Goal: Find specific page/section: Locate a particular part of the current website

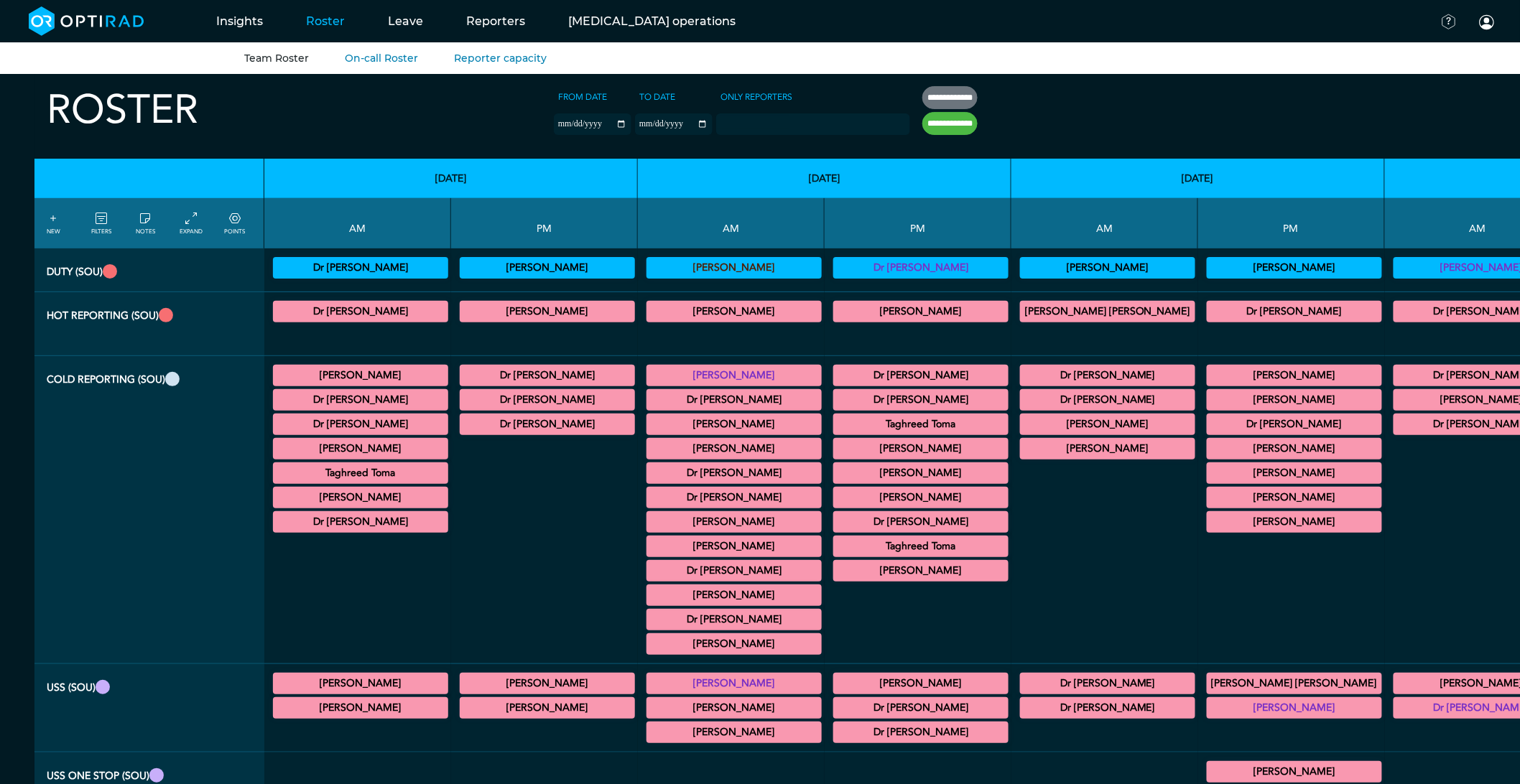
click at [835, 479] on summary "[PERSON_NAME]" at bounding box center [921, 473] width 171 height 17
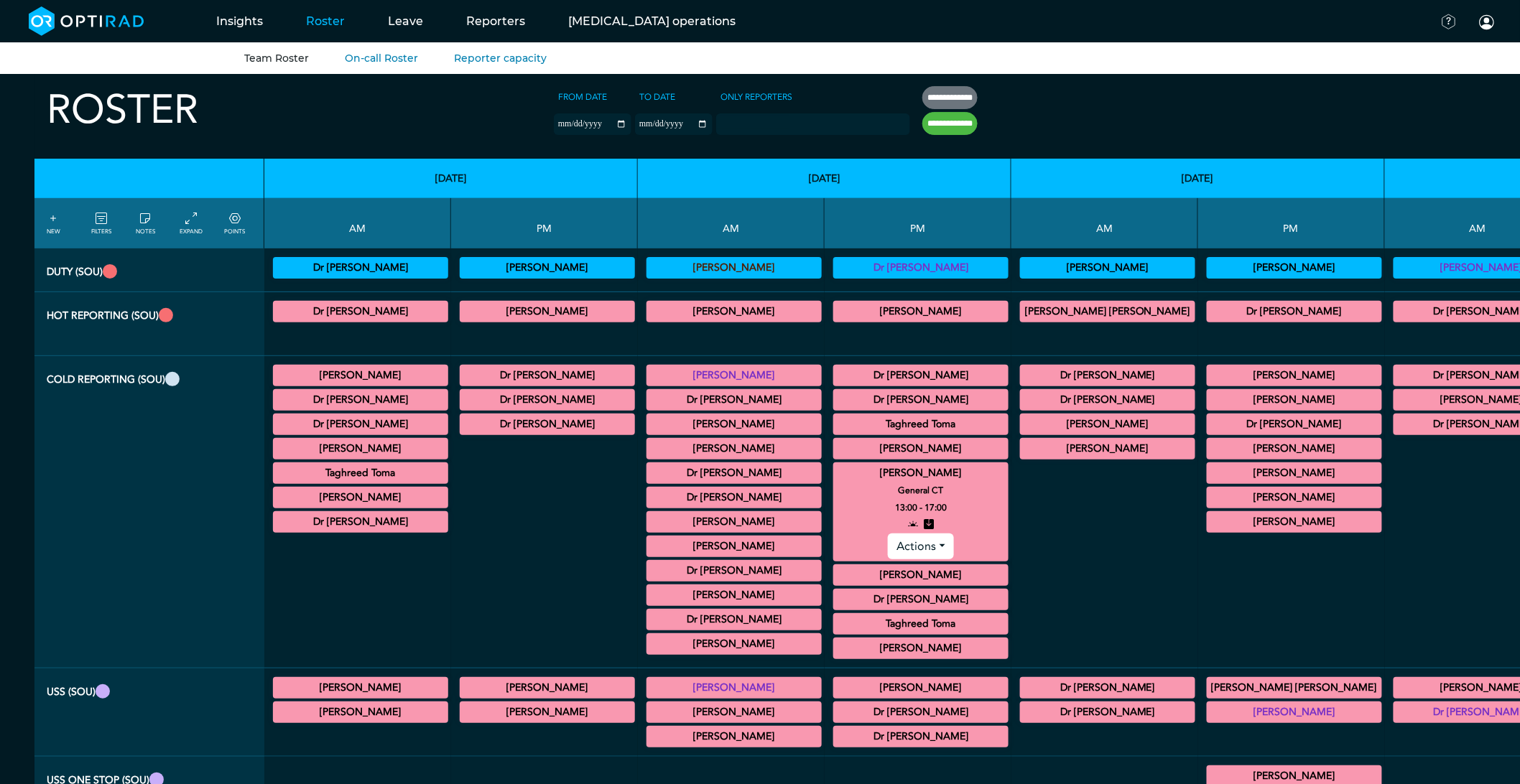
click at [835, 479] on summary "[PERSON_NAME]" at bounding box center [921, 473] width 171 height 17
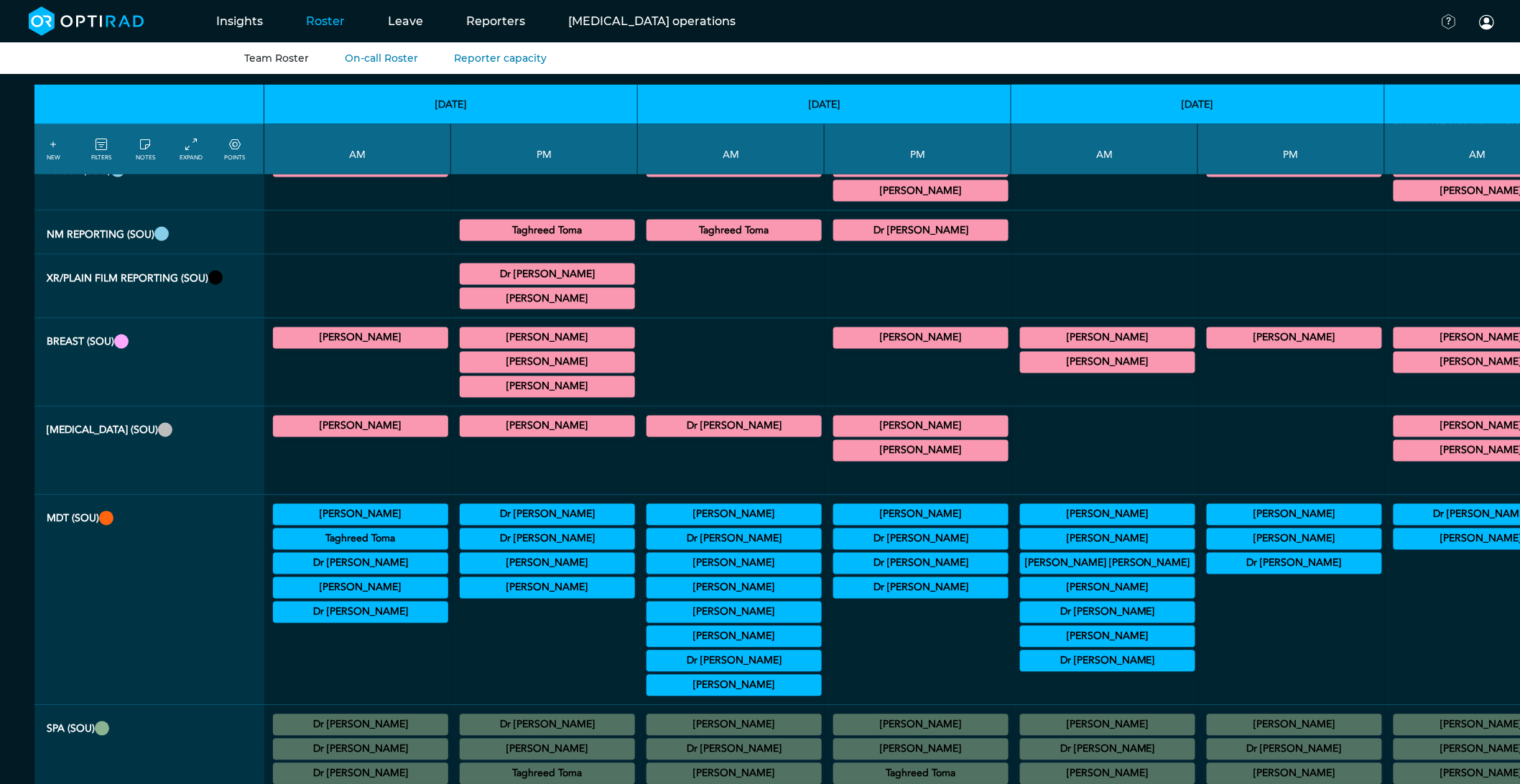
scroll to position [798, 0]
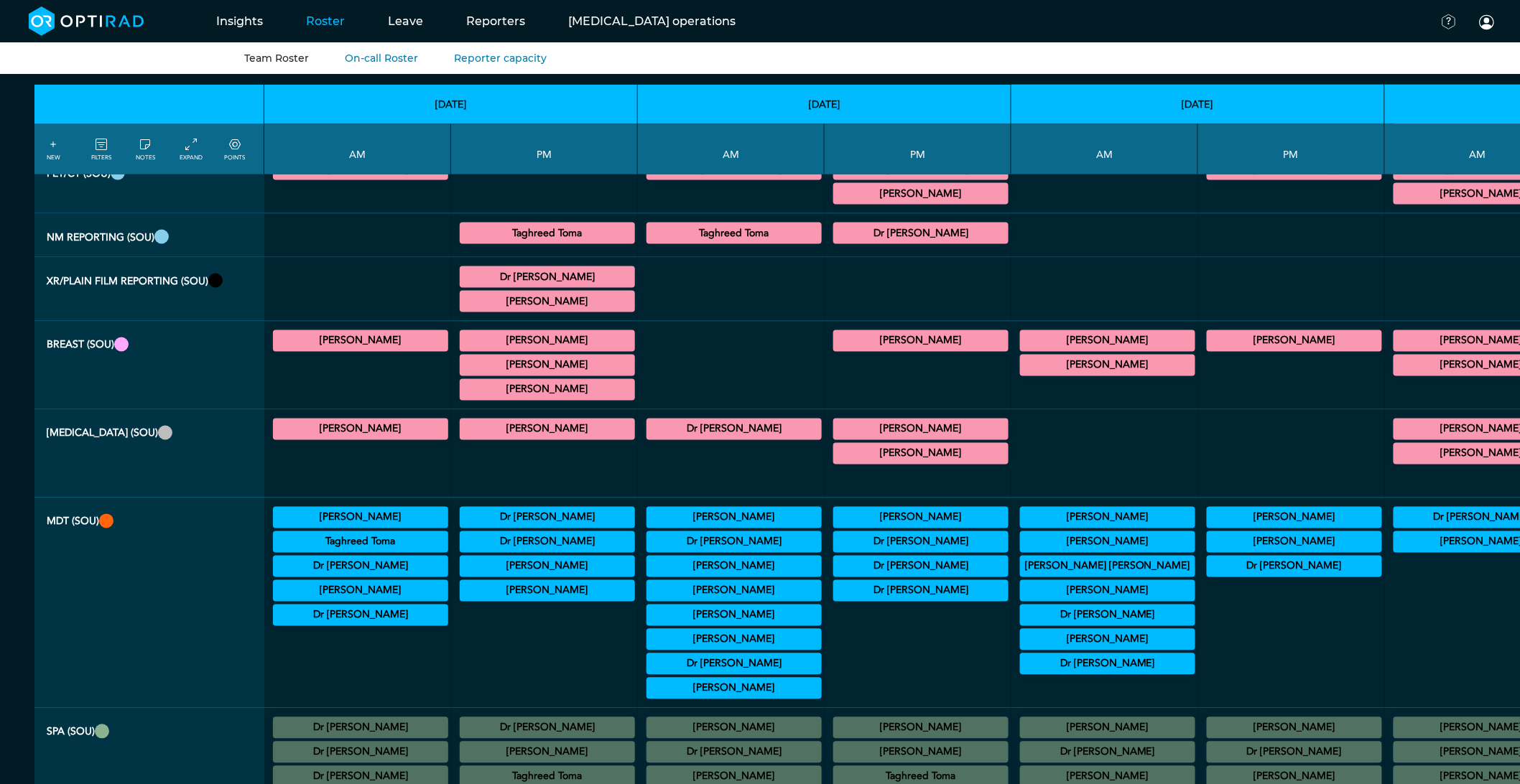
click at [649, 673] on summary "Dr [PERSON_NAME]" at bounding box center [734, 664] width 171 height 17
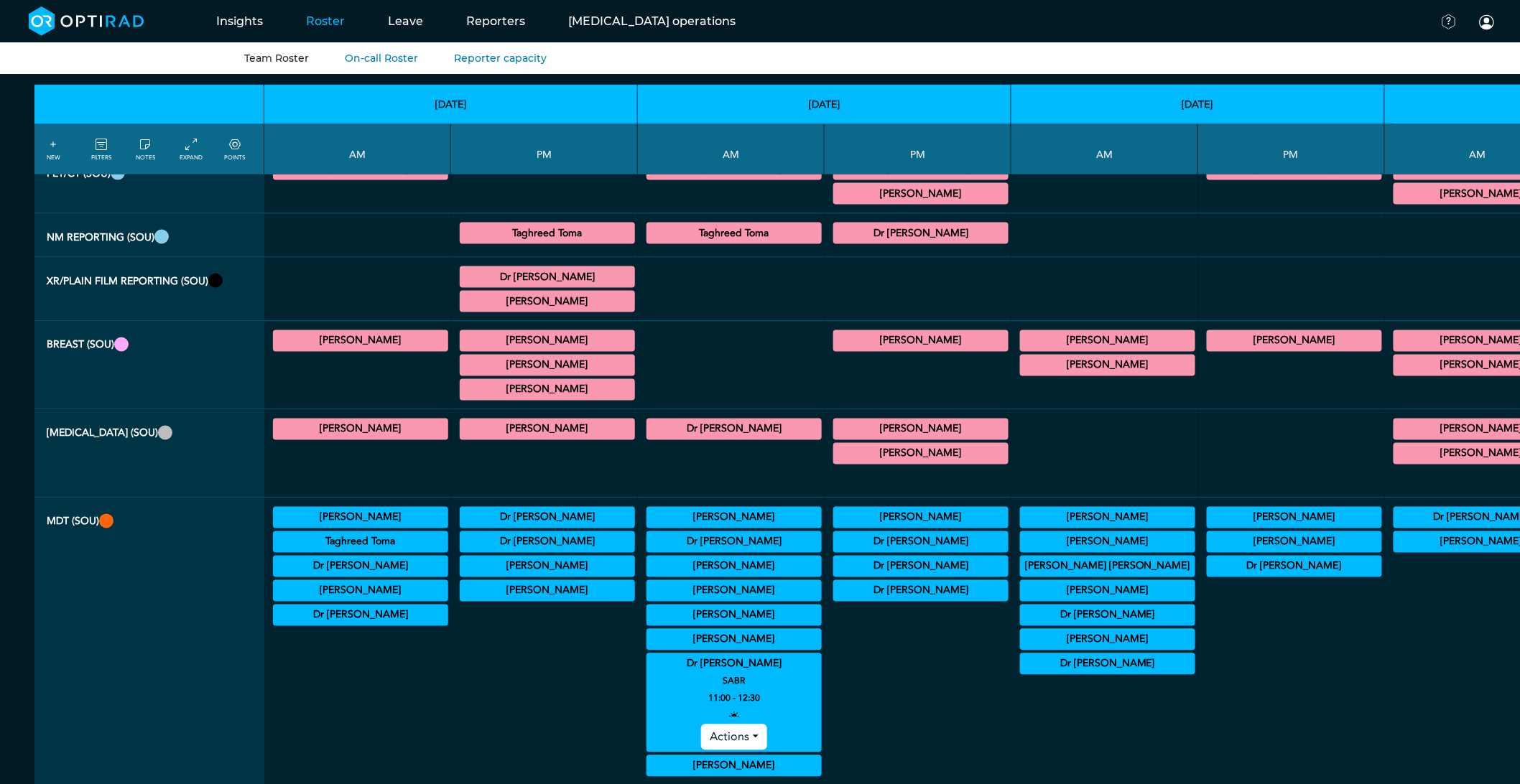
click at [649, 673] on summary "Dr [PERSON_NAME]" at bounding box center [734, 664] width 171 height 17
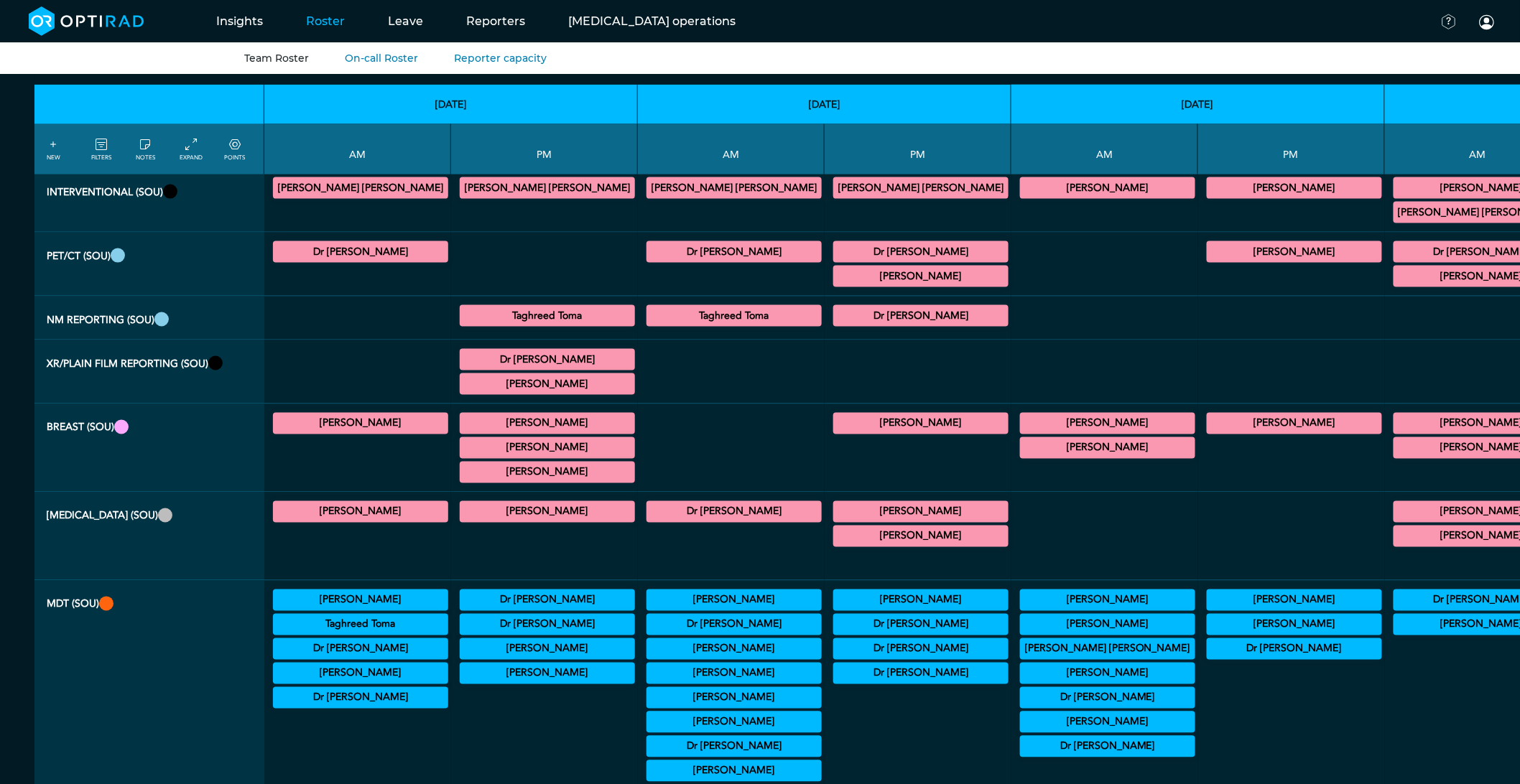
scroll to position [478, 0]
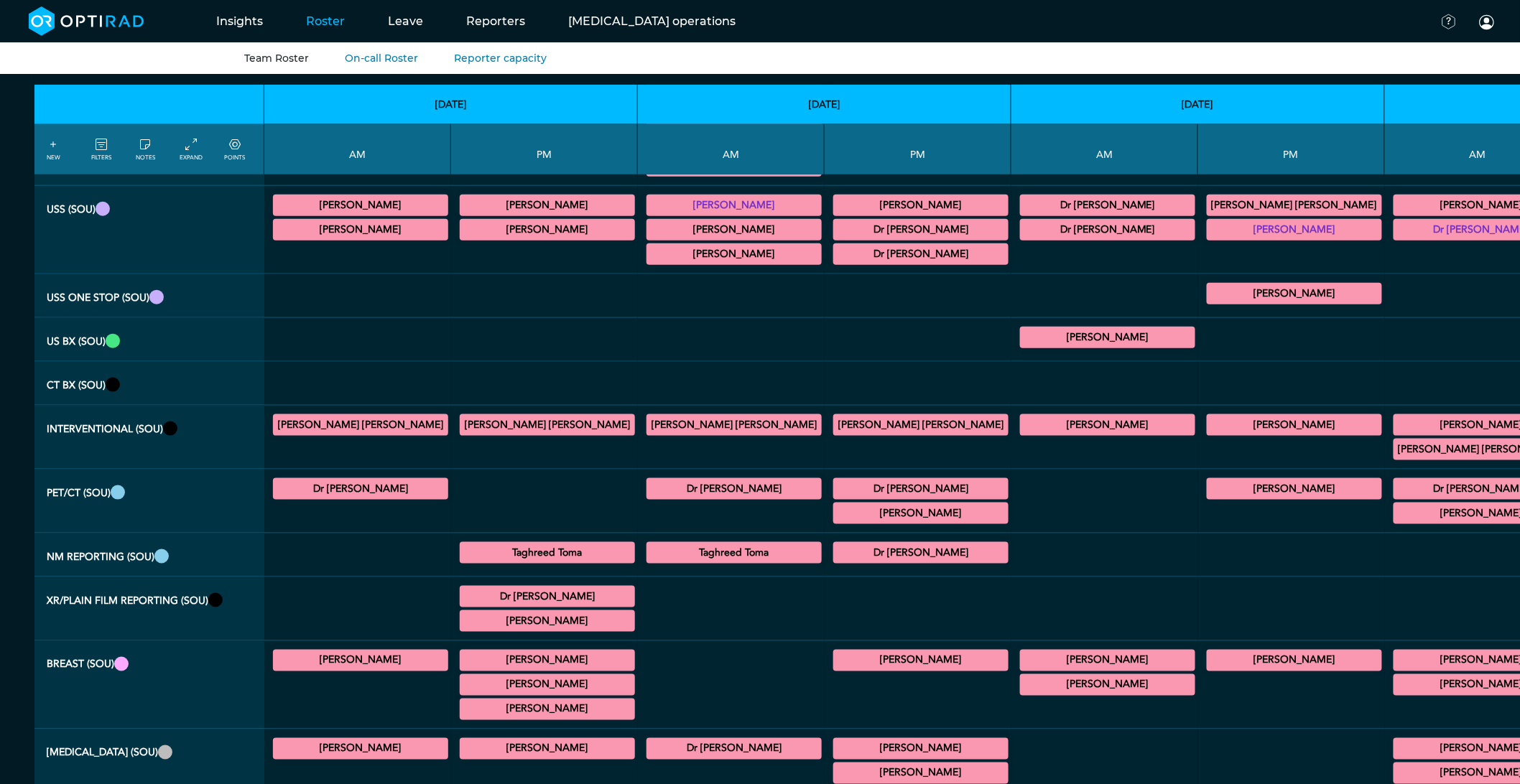
click at [835, 561] on summary "Dr [PERSON_NAME]" at bounding box center [921, 552] width 171 height 17
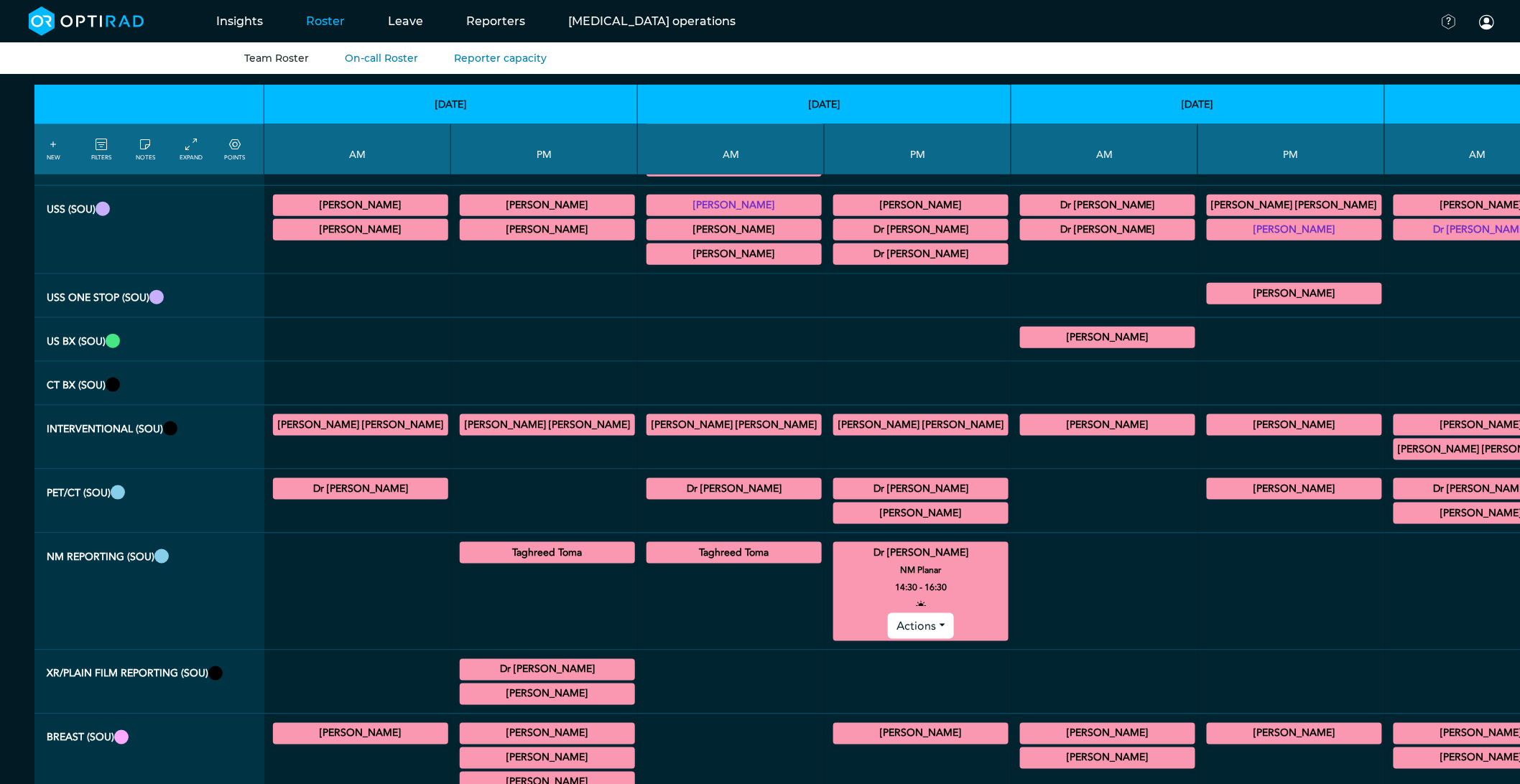
click at [835, 561] on summary "Dr [PERSON_NAME]" at bounding box center [921, 552] width 171 height 17
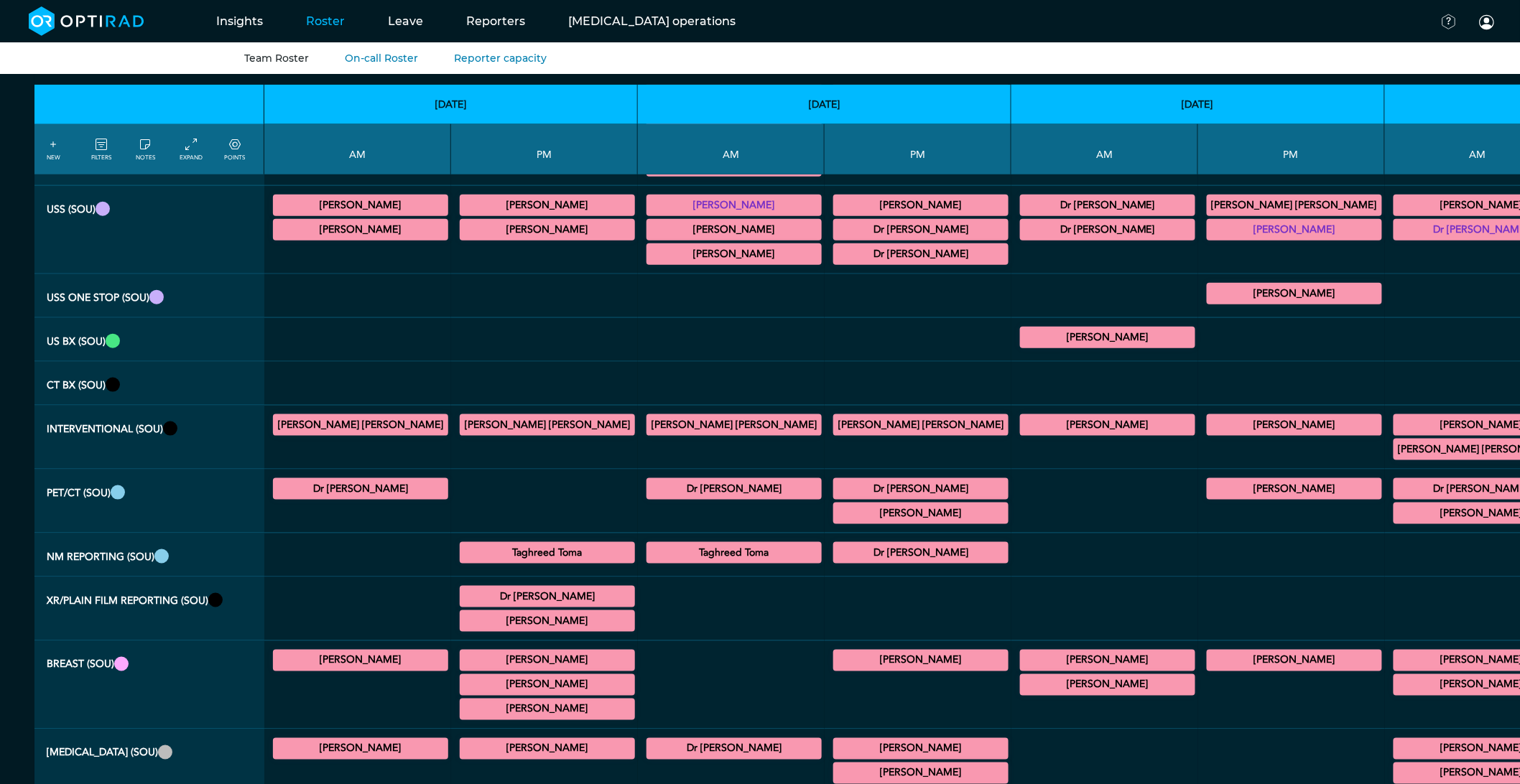
click at [833, 489] on div "Dr [PERSON_NAME] NM Planar 12:30 - 14:30 Actions" at bounding box center [920, 489] width 175 height 21
click at [835, 498] on summary "Dr [PERSON_NAME]" at bounding box center [921, 489] width 171 height 17
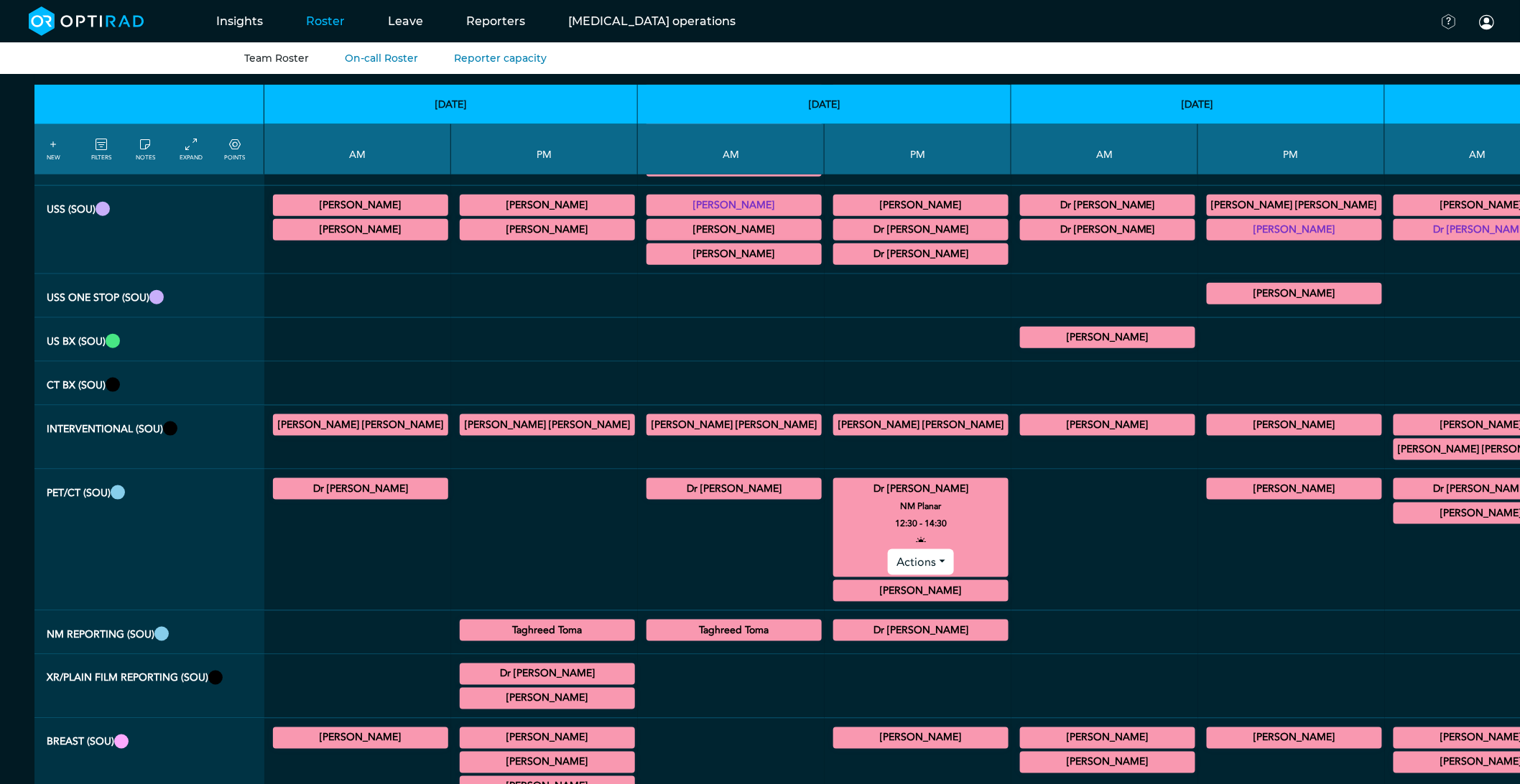
click at [835, 498] on summary "Dr [PERSON_NAME]" at bounding box center [921, 489] width 171 height 17
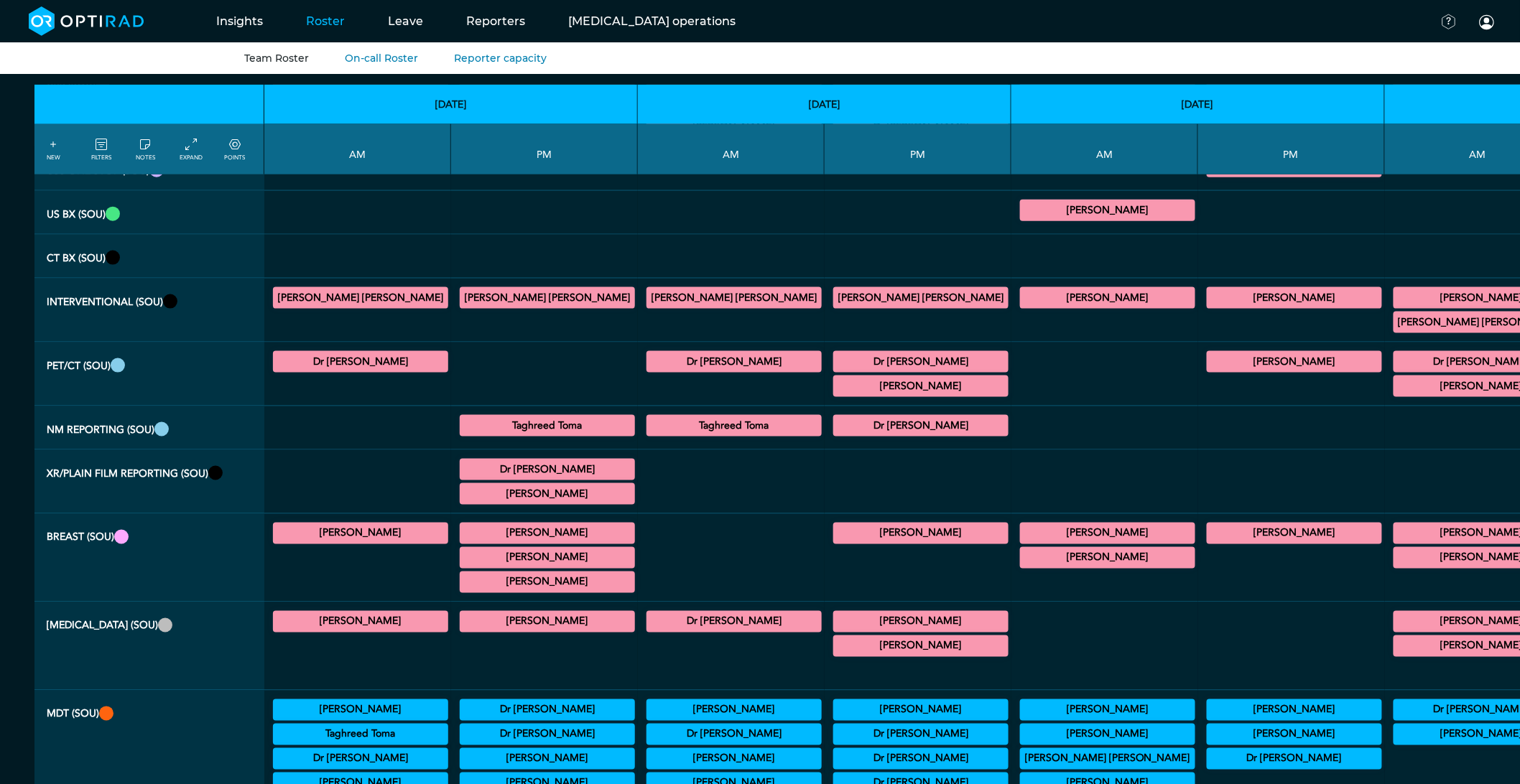
scroll to position [878, 0]
